Goal: Task Accomplishment & Management: Complete application form

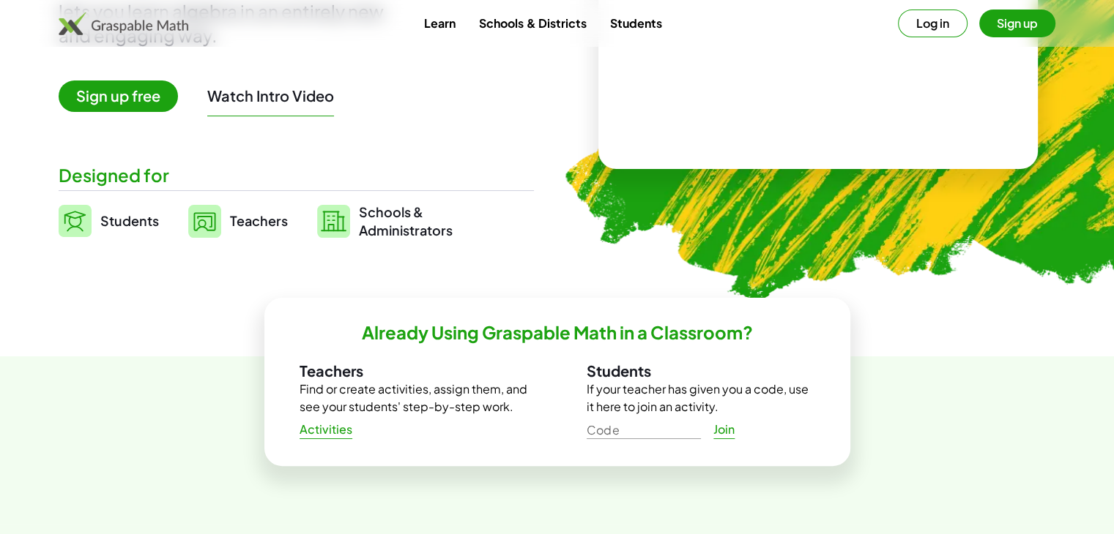
scroll to position [242, 0]
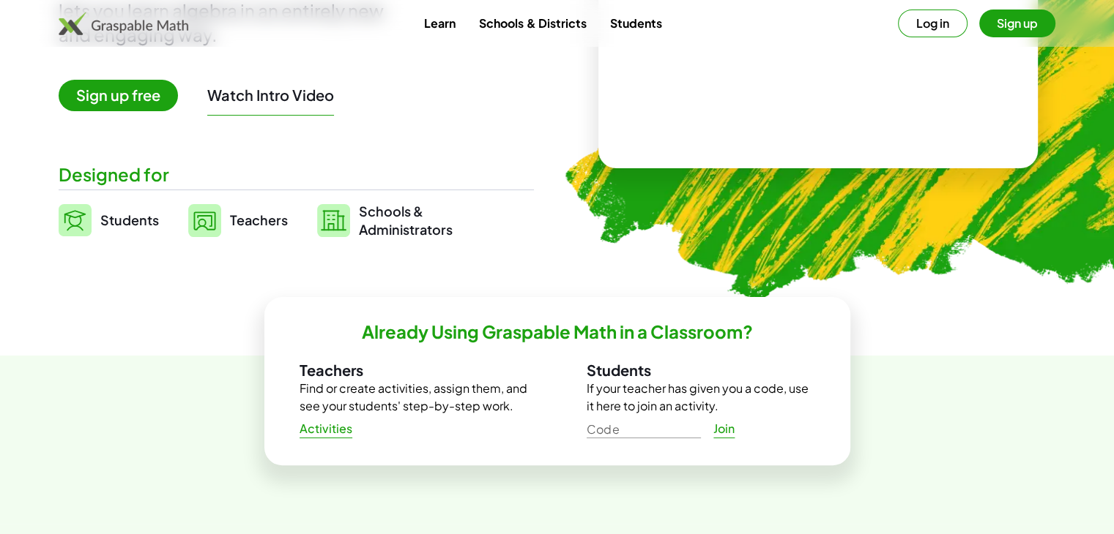
click at [926, 34] on button "Log in" at bounding box center [933, 24] width 70 height 28
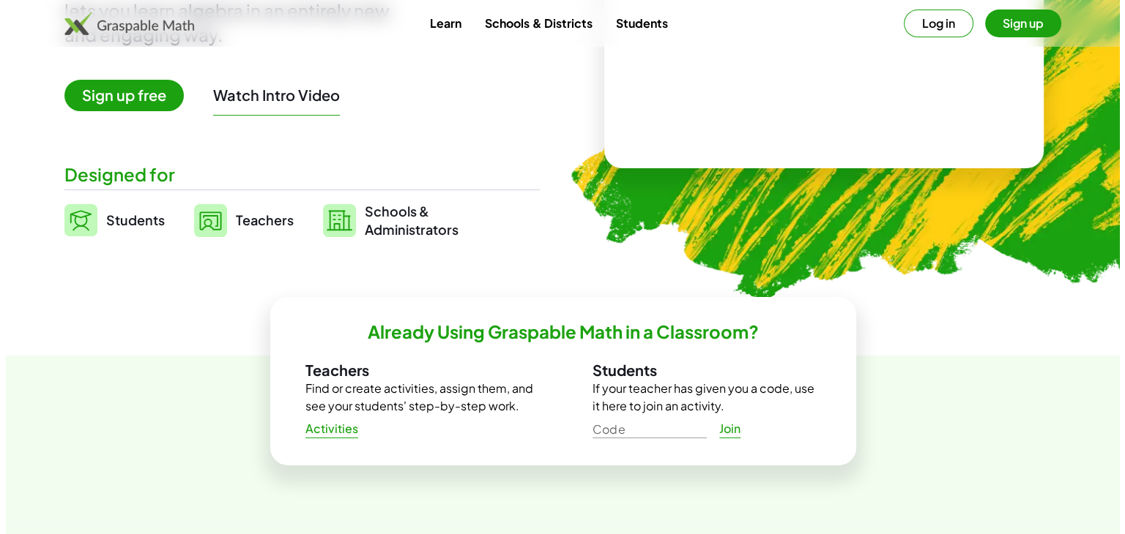
scroll to position [0, 0]
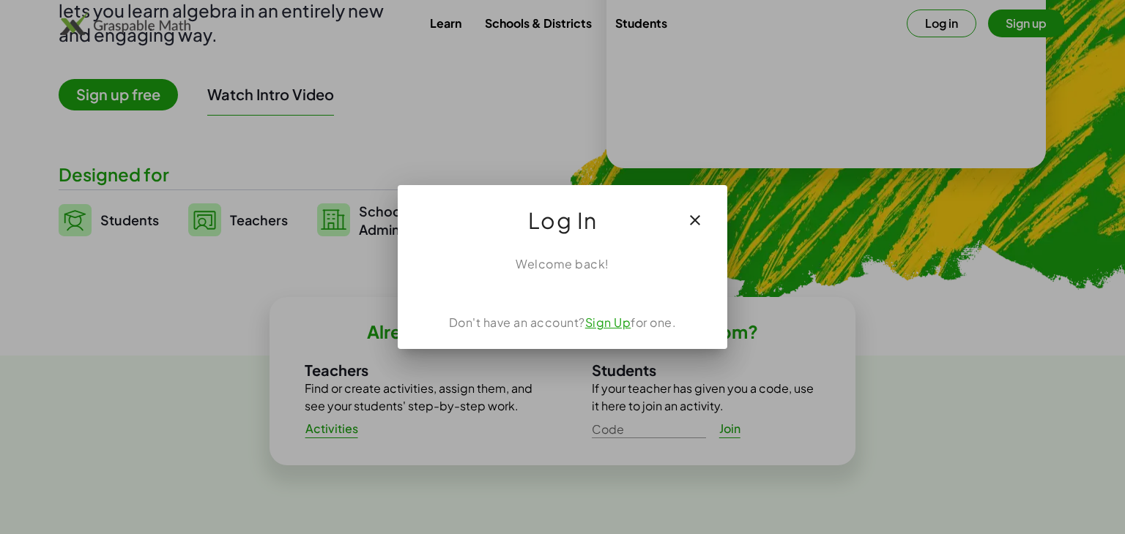
click at [600, 327] on link "Sign Up" at bounding box center [608, 322] width 46 height 15
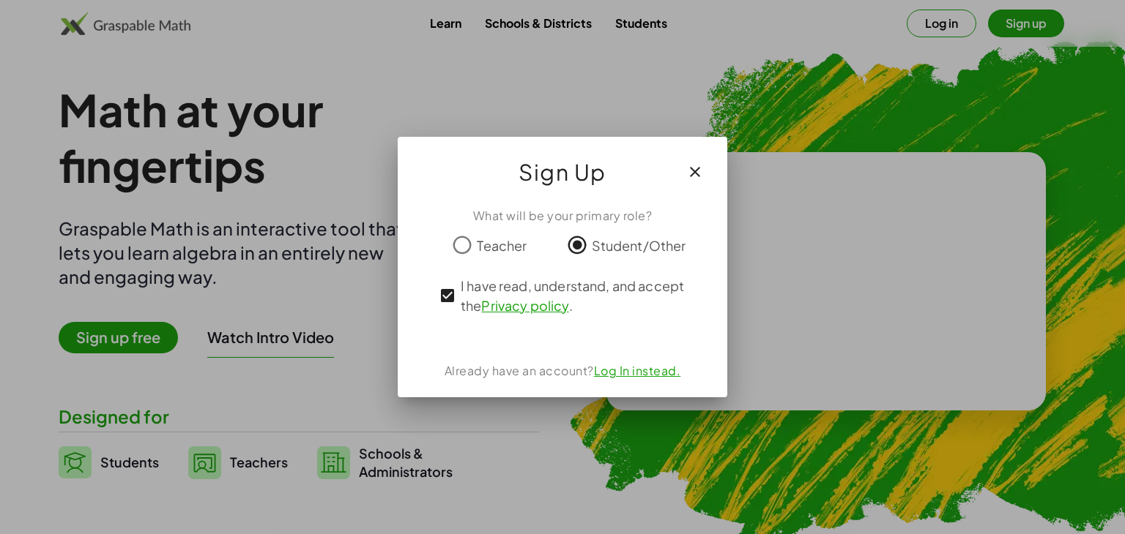
click at [641, 374] on link "Log In instead." at bounding box center [637, 370] width 87 height 15
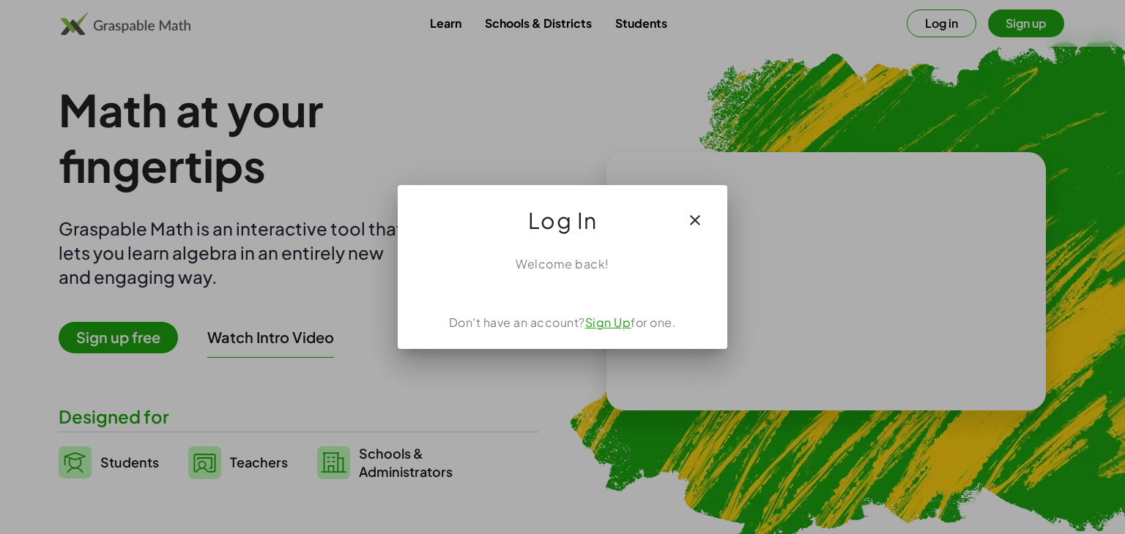
click at [607, 317] on link "Sign Up" at bounding box center [608, 322] width 46 height 15
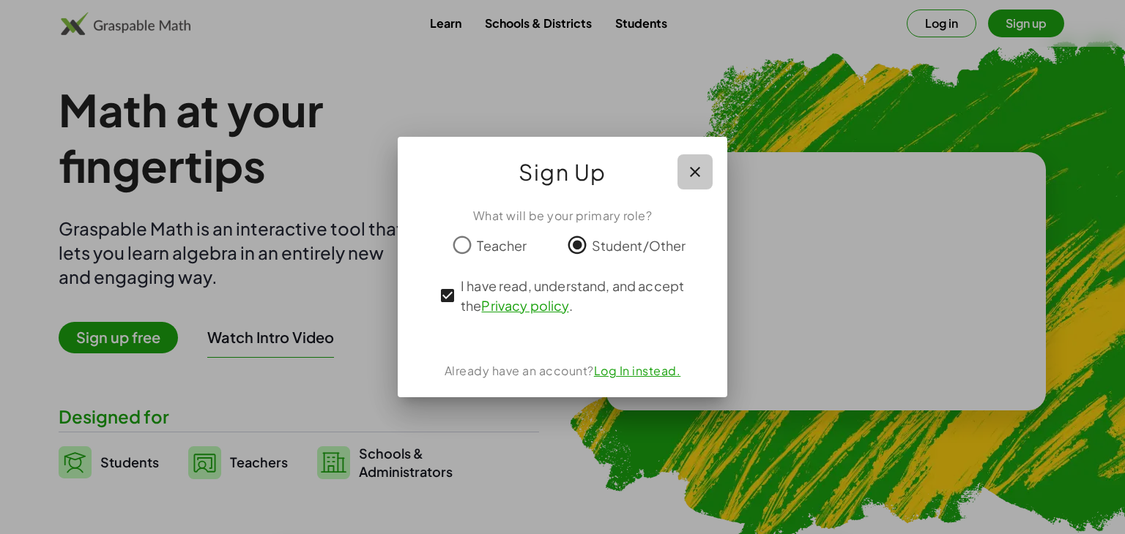
click at [687, 167] on icon "button" at bounding box center [695, 172] width 18 height 18
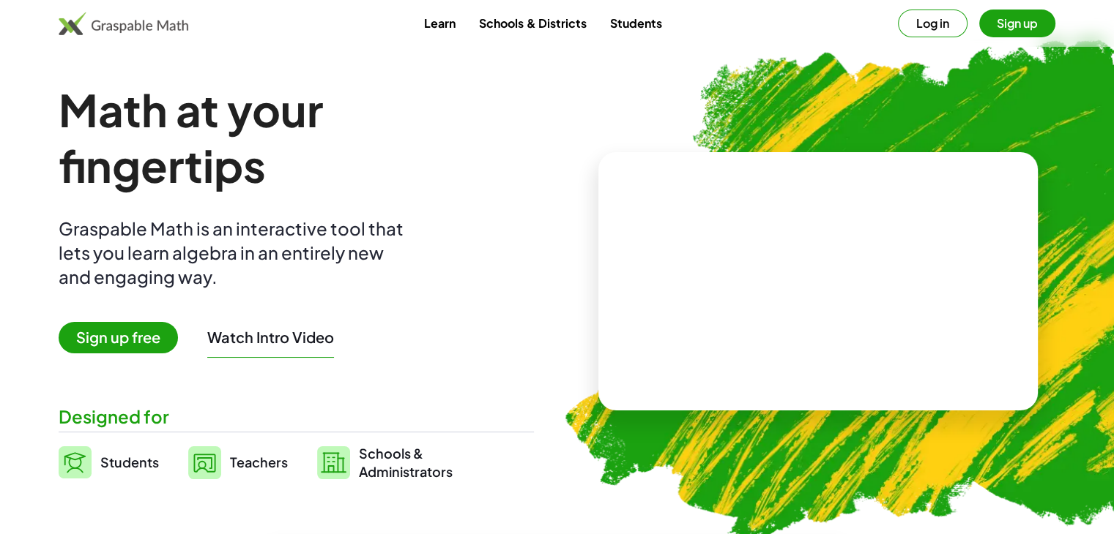
click at [119, 329] on span "Sign up free" at bounding box center [118, 337] width 119 height 31
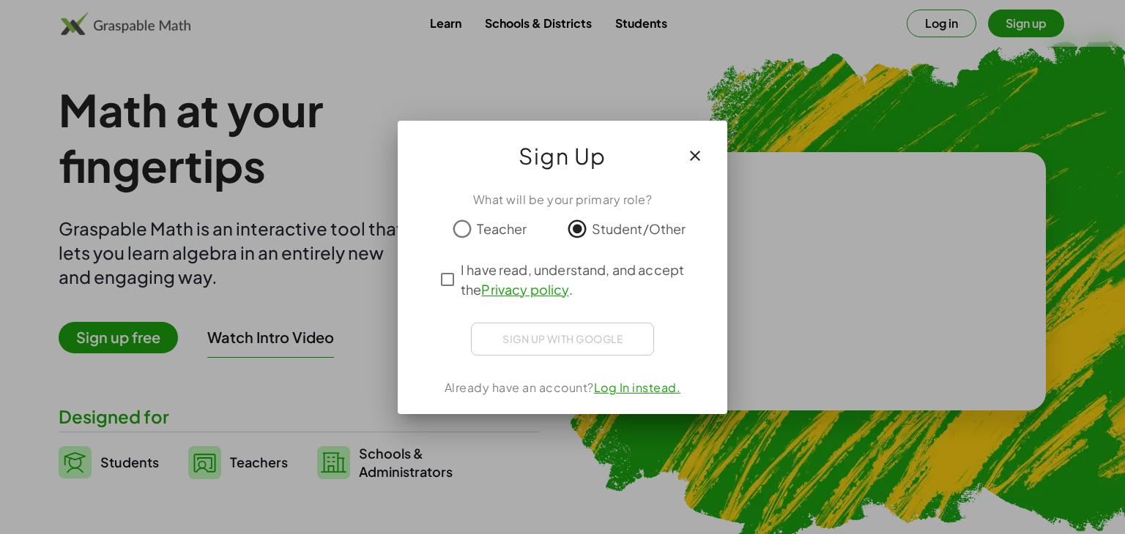
click at [495, 335] on div "Sign up with Google" at bounding box center [562, 339] width 183 height 33
